Goal: Information Seeking & Learning: Check status

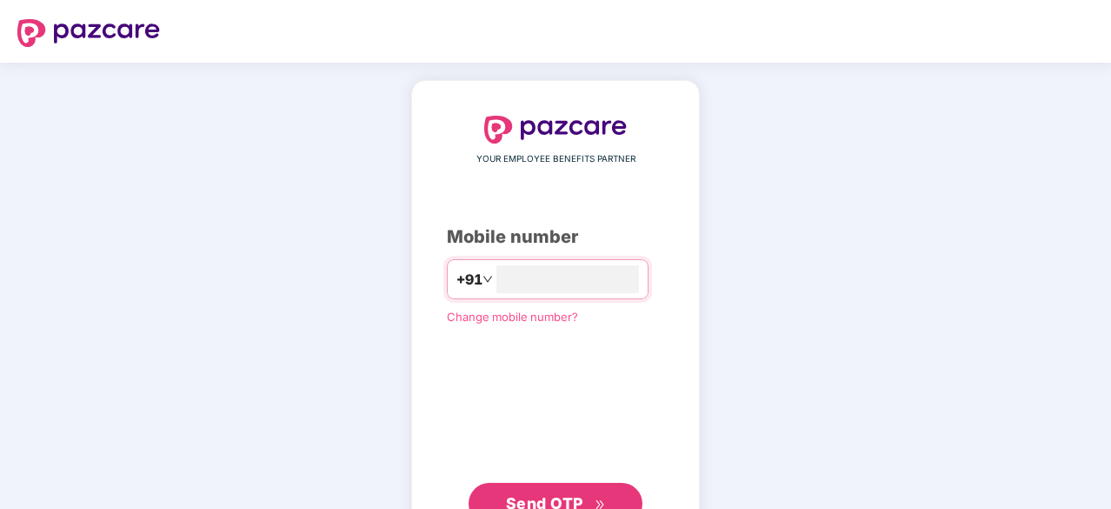
type input "**********"
click at [588, 488] on button "Send OTP" at bounding box center [556, 504] width 174 height 42
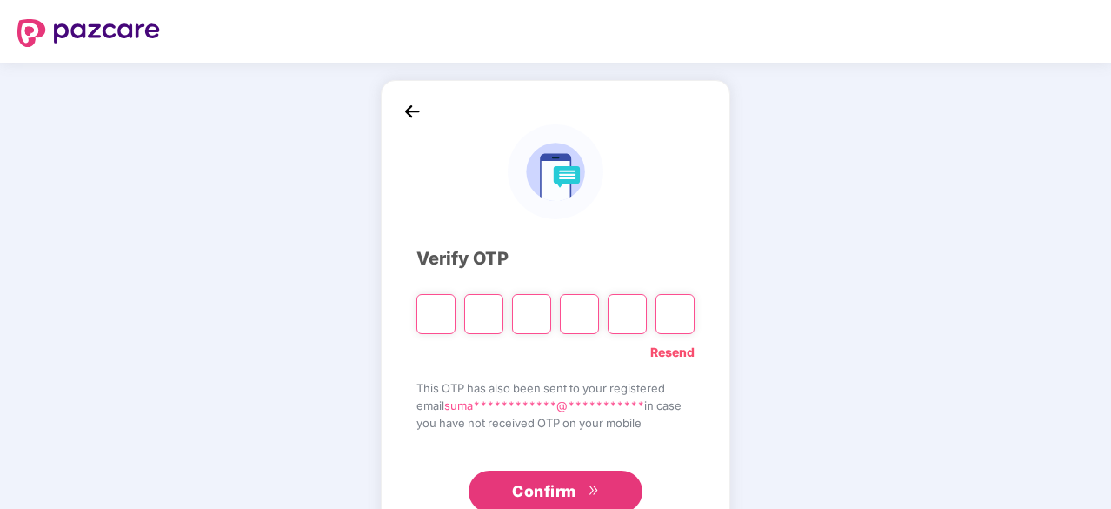
type input "*"
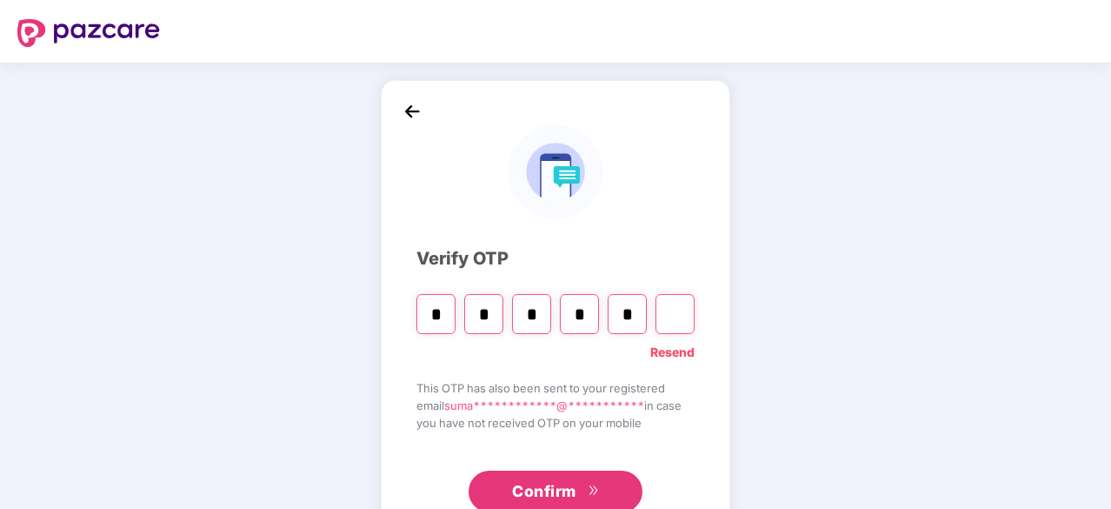
type input "*"
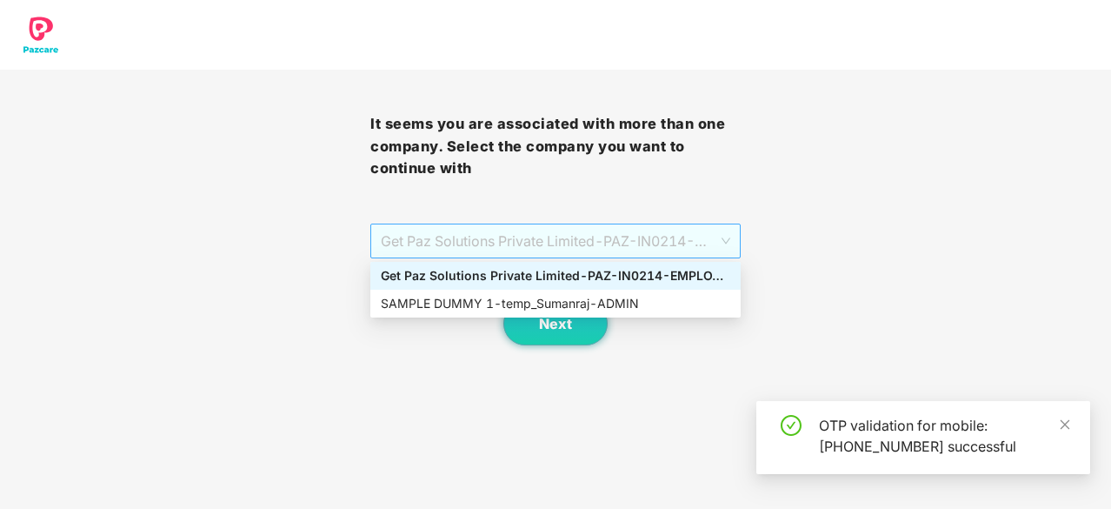
click at [573, 243] on span "Get Paz Solutions Private Limited - PAZ-IN0214 - EMPLOYEE" at bounding box center [556, 240] width 350 height 33
click at [522, 294] on div "SAMPLE DUMMY 1 - temp_Sumanraj - ADMIN" at bounding box center [556, 303] width 350 height 19
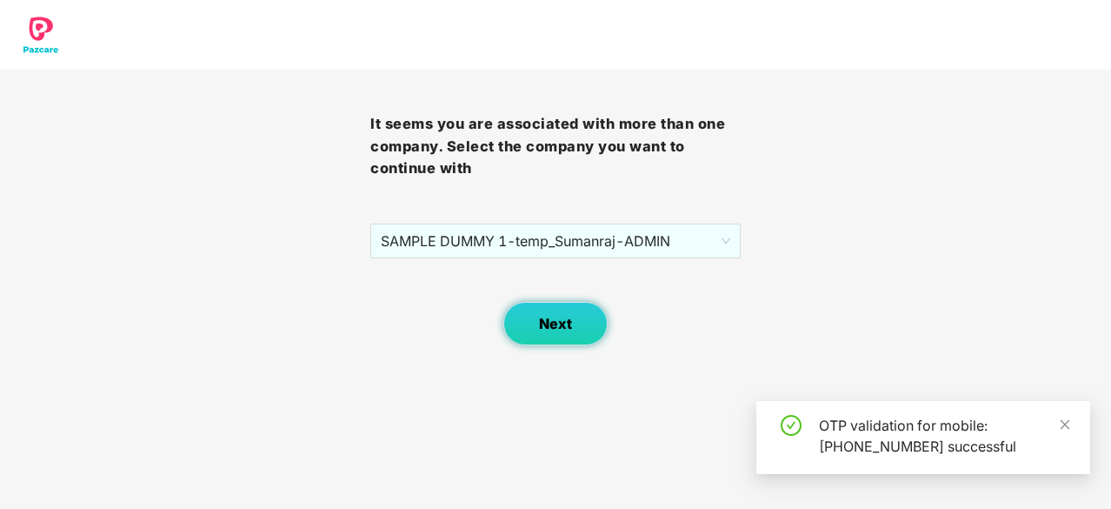
click at [548, 321] on span "Next" at bounding box center [555, 324] width 33 height 17
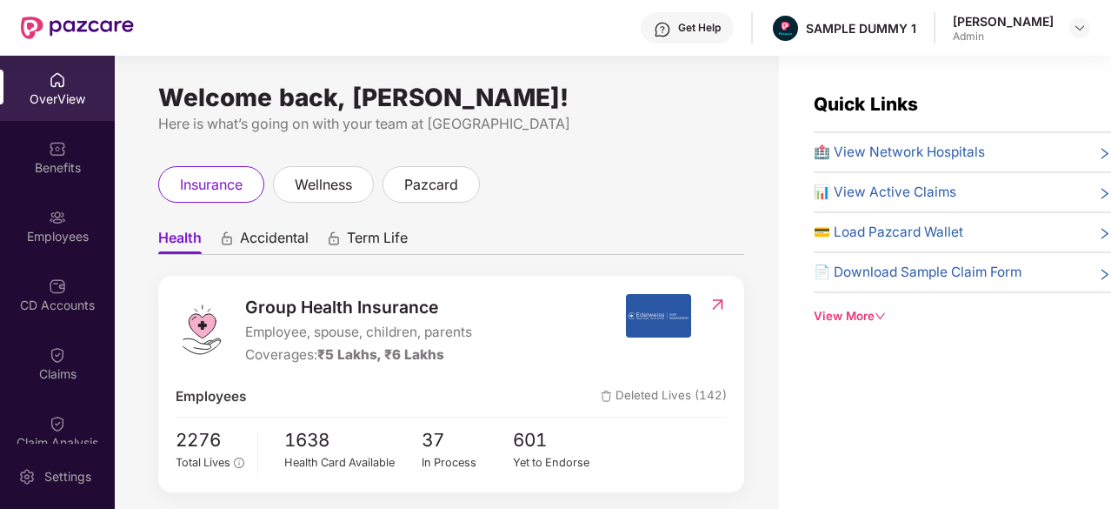
click at [680, 19] on div "Get Help" at bounding box center [687, 27] width 93 height 31
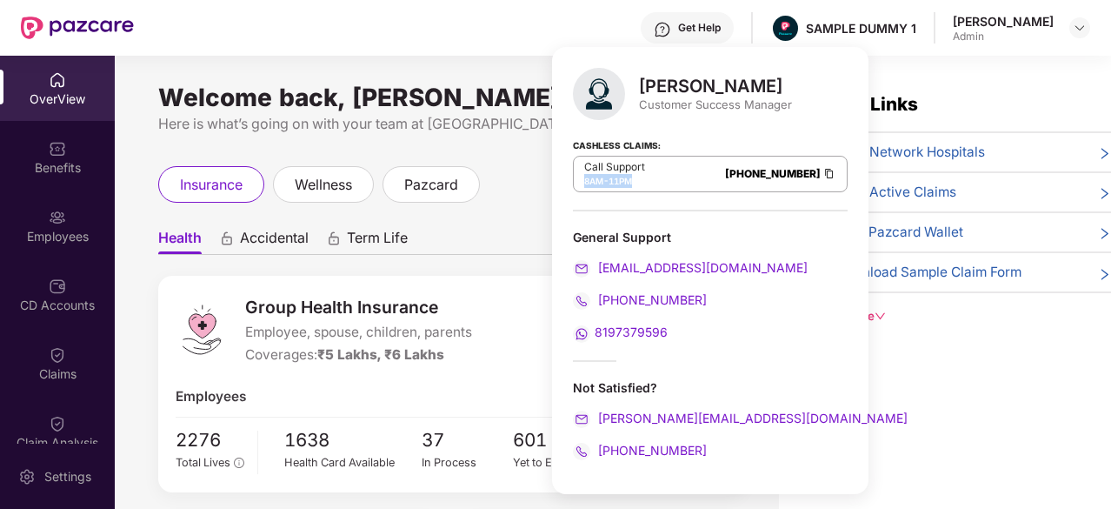
drag, startPoint x: 583, startPoint y: 182, endPoint x: 633, endPoint y: 183, distance: 50.5
click at [633, 183] on div "Call Support 8AM - 11PM [PHONE_NUMBER]" at bounding box center [710, 174] width 275 height 37
click at [632, 183] on span "11PM" at bounding box center [620, 181] width 23 height 10
drag, startPoint x: 588, startPoint y: 179, endPoint x: 621, endPoint y: 182, distance: 33.1
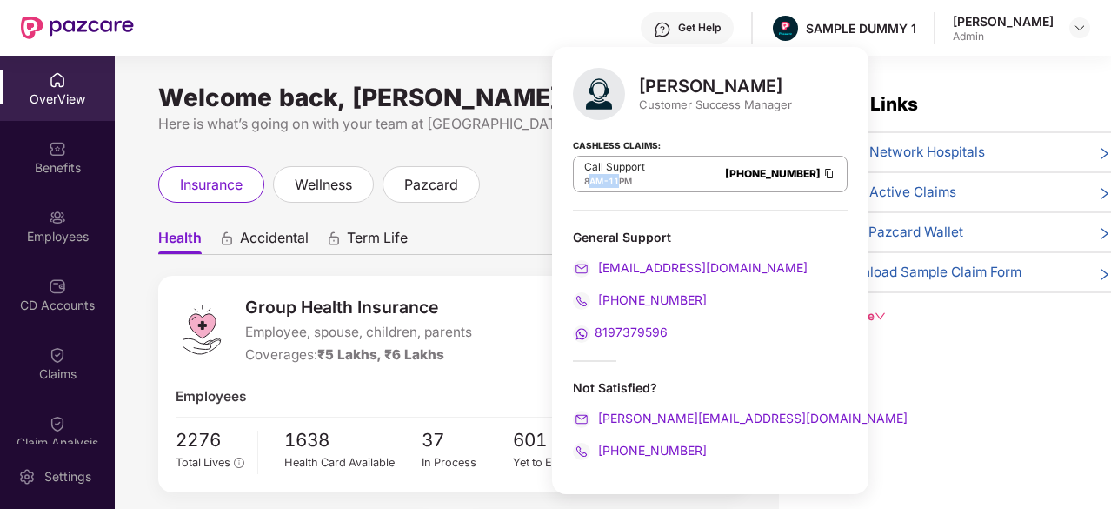
click at [621, 182] on div "8AM - 11PM" at bounding box center [614, 181] width 61 height 14
drag, startPoint x: 671, startPoint y: 203, endPoint x: 593, endPoint y: 211, distance: 78.7
click at [593, 211] on div "[PERSON_NAME] Customer Success Manager Cashless Claims: Call Support 8AM - 11PM…" at bounding box center [710, 270] width 316 height 447
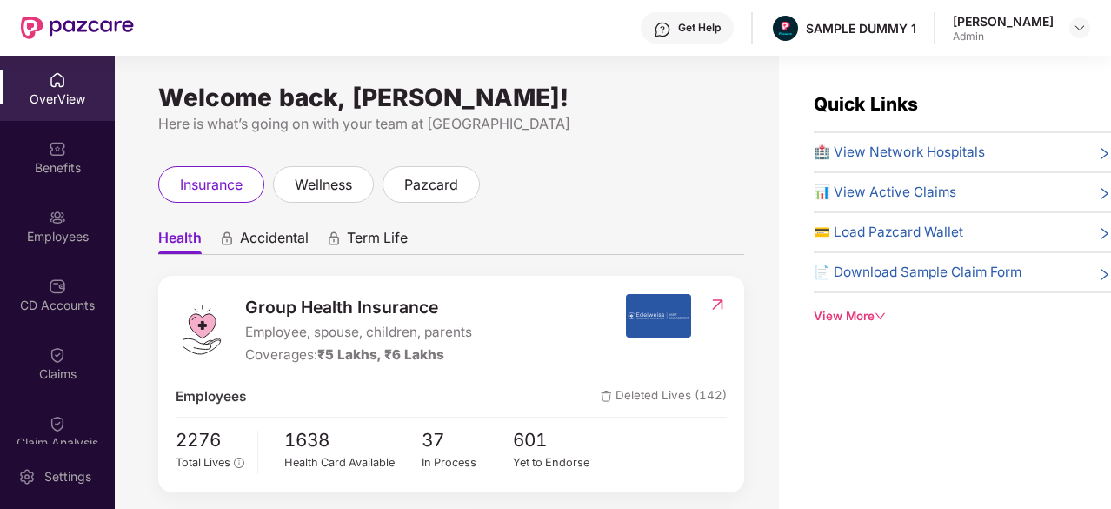
click at [927, 392] on div "Quick Links 🏥 View Network Hospitals 📊 View Active Claims 💳 Load Pazcard Wallet…" at bounding box center [945, 310] width 332 height 509
click at [46, 298] on div "CD Accounts" at bounding box center [57, 304] width 115 height 17
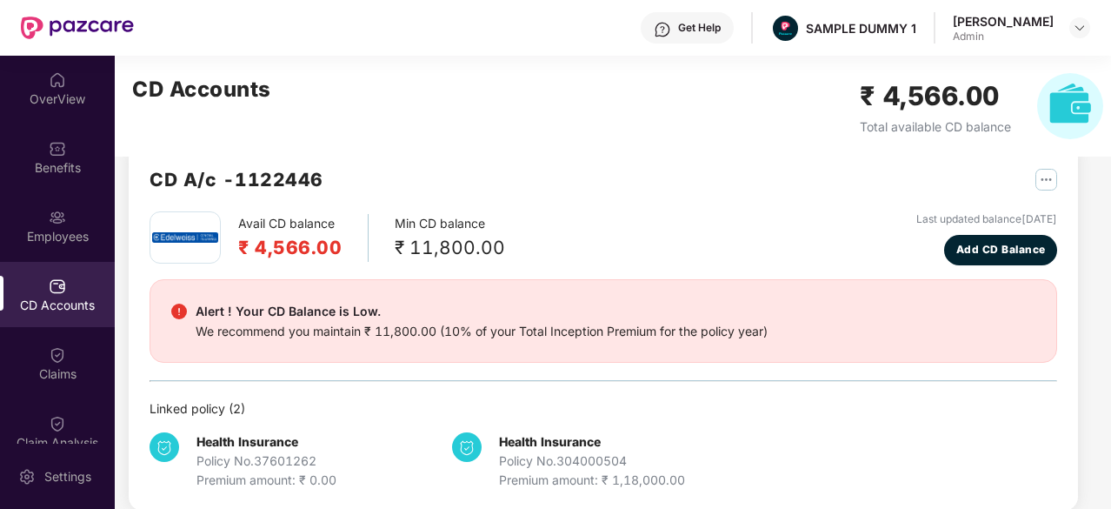
scroll to position [32, 0]
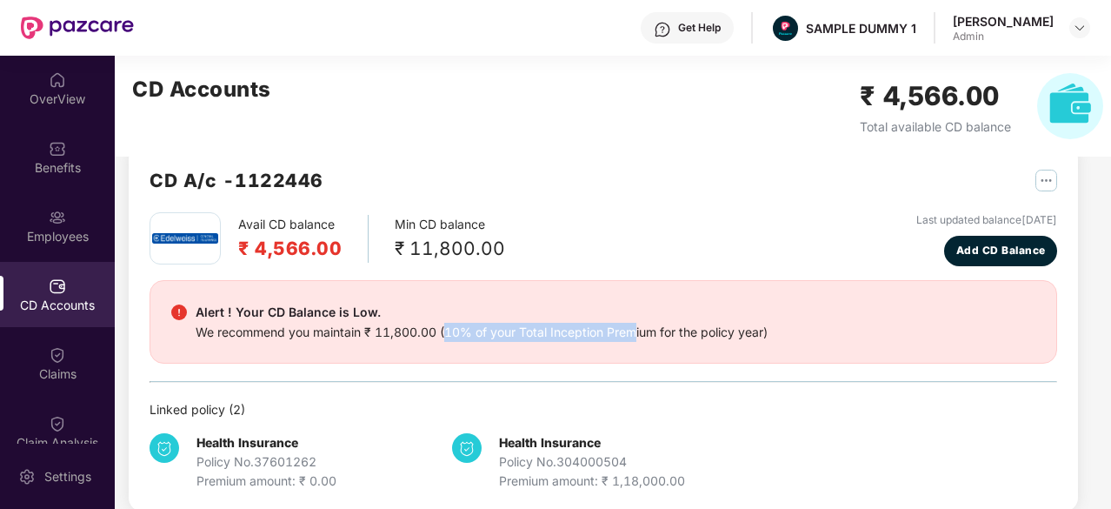
drag, startPoint x: 443, startPoint y: 330, endPoint x: 635, endPoint y: 345, distance: 192.8
click at [635, 345] on div "Alert ! Your CD Balance is Low. We recommend you maintain ₹ 11,800.00 (10% of y…" at bounding box center [604, 321] width 908 height 83
click at [774, 349] on div "Alert ! Your CD Balance is Low. We recommend you maintain ₹ 11,800.00 (10% of y…" at bounding box center [604, 321] width 908 height 83
drag, startPoint x: 473, startPoint y: 331, endPoint x: 422, endPoint y: 336, distance: 51.6
click at [422, 336] on div "We recommend you maintain ₹ 11,800.00 (10% of your Total Inception Premium for …" at bounding box center [482, 332] width 572 height 19
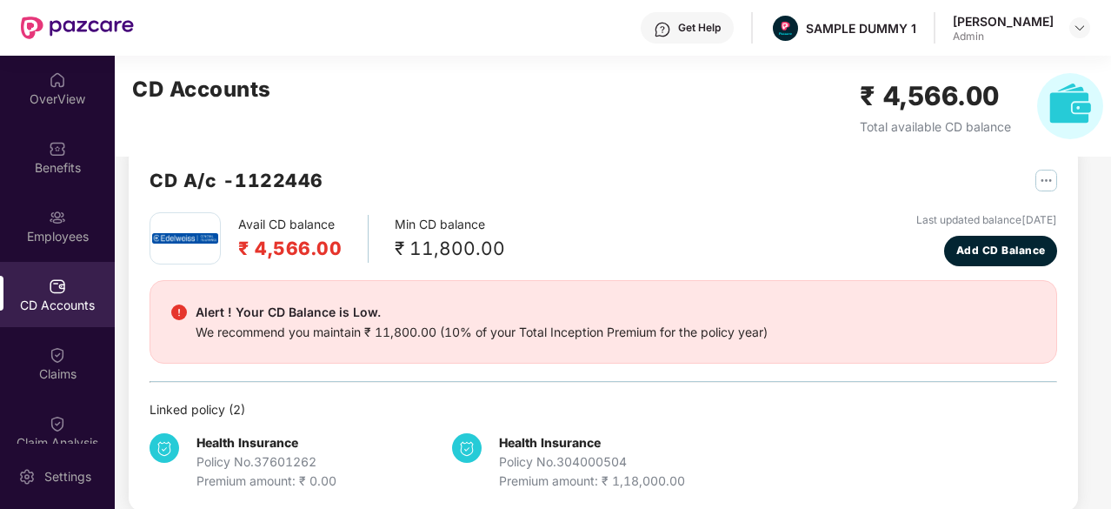
click at [483, 334] on div "We recommend you maintain ₹ 11,800.00 (10% of your Total Inception Premium for …" at bounding box center [482, 332] width 572 height 19
